Goal: Navigation & Orientation: Understand site structure

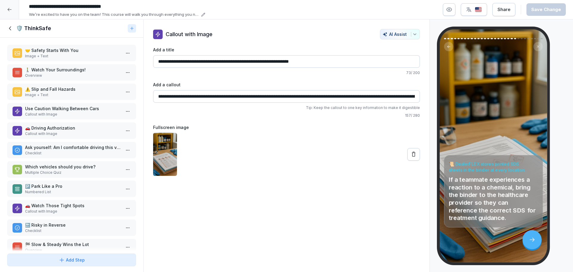
click at [10, 9] on icon at bounding box center [9, 9] width 5 height 5
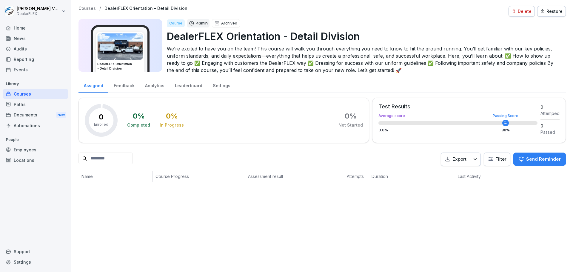
click at [24, 95] on div "Courses" at bounding box center [35, 94] width 65 height 10
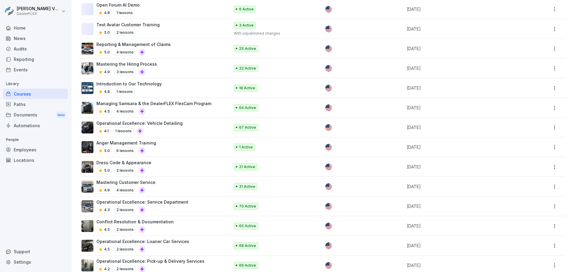
scroll to position [418, 0]
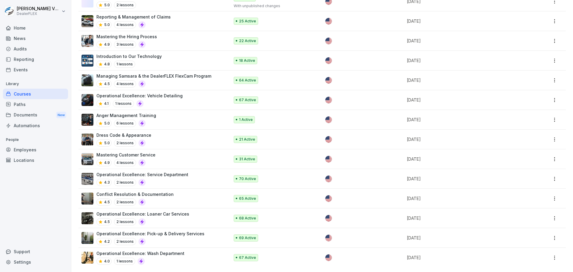
click at [29, 102] on div "Paths" at bounding box center [35, 104] width 65 height 10
